Goal: Task Accomplishment & Management: Use online tool/utility

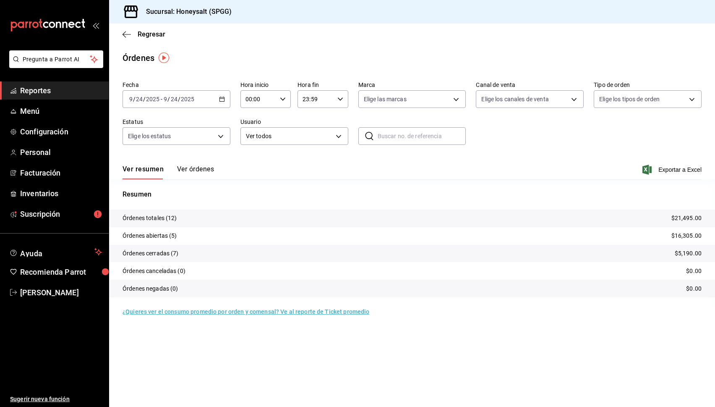
click at [221, 102] on div "[DATE] [DATE] - [DATE] [DATE]" at bounding box center [177, 99] width 108 height 18
click at [180, 116] on li "Hoy" at bounding box center [162, 124] width 79 height 19
click at [197, 167] on button "Ver órdenes" at bounding box center [195, 172] width 37 height 14
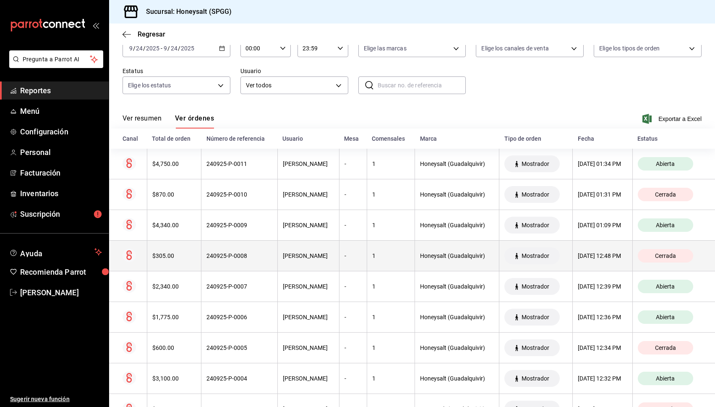
scroll to position [40, 0]
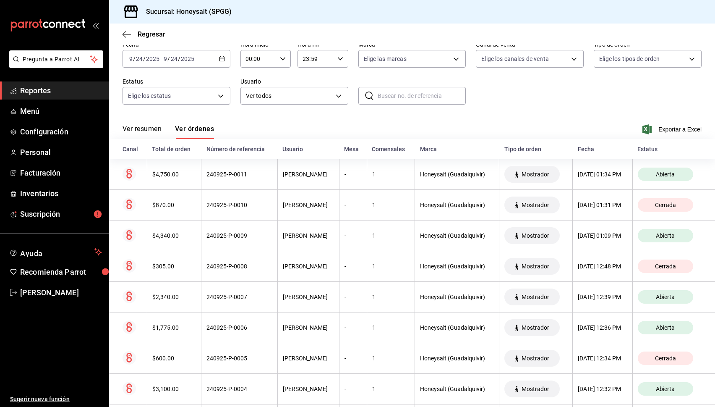
click at [153, 135] on button "Ver resumen" at bounding box center [142, 132] width 39 height 14
